Goal: Information Seeking & Learning: Find specific fact

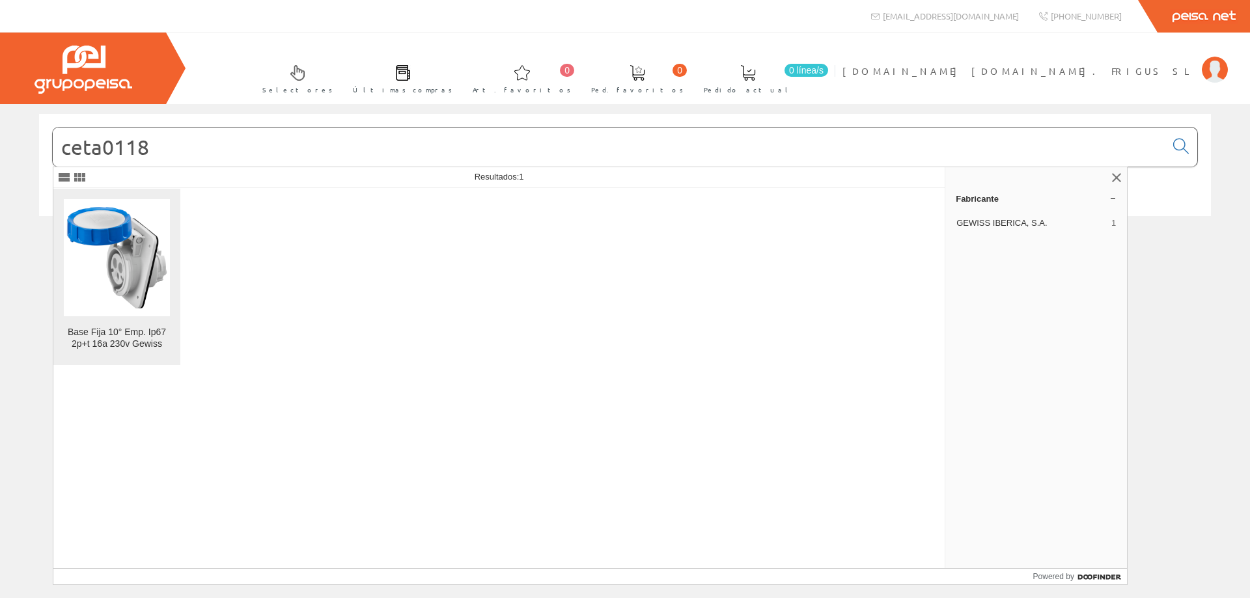
type input "ceta0118"
click at [121, 268] on img at bounding box center [117, 257] width 106 height 106
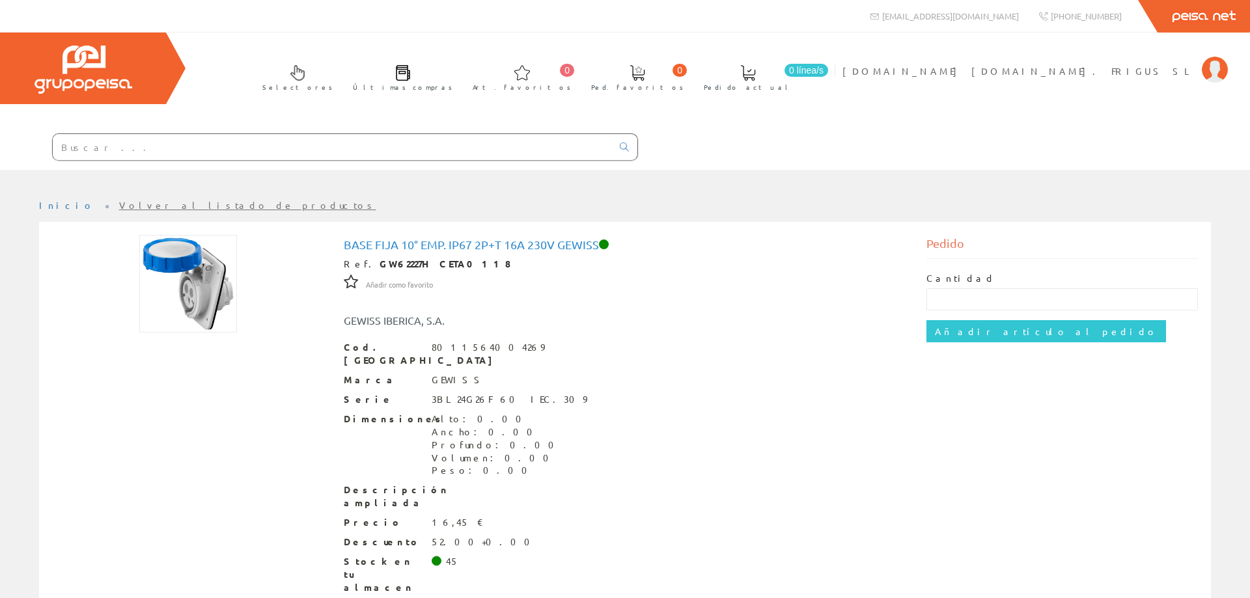
scroll to position [46, 0]
